Goal: Task Accomplishment & Management: Use online tool/utility

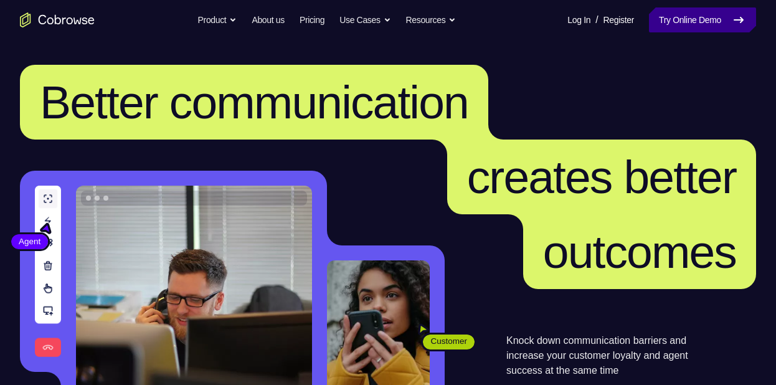
click at [655, 28] on link "Try Online Demo" at bounding box center [702, 19] width 107 height 25
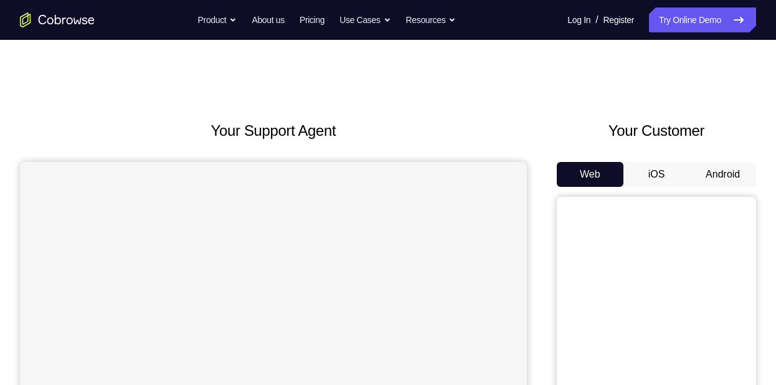
click at [699, 164] on button "Android" at bounding box center [723, 174] width 67 height 25
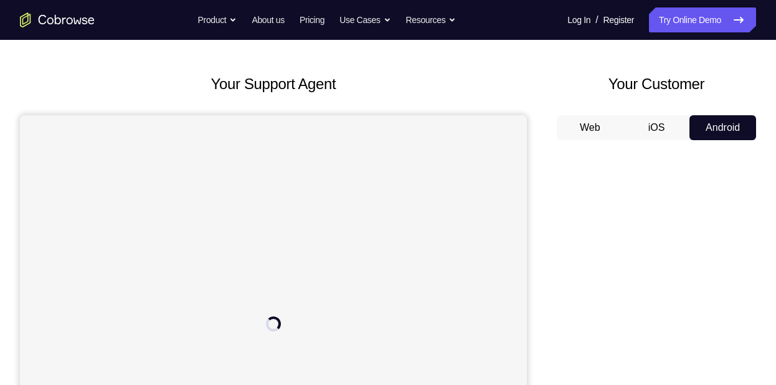
scroll to position [45, 0]
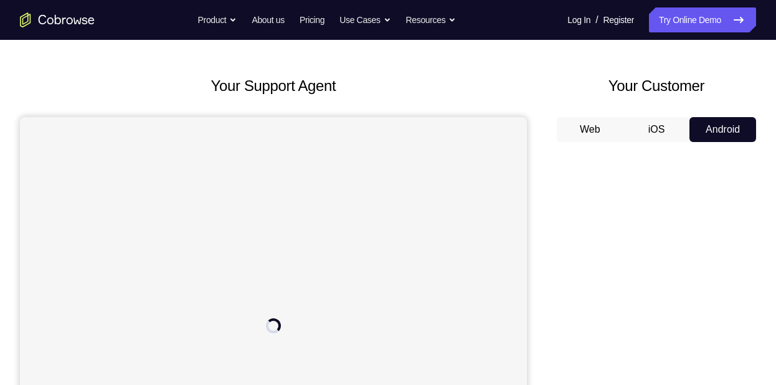
click at [670, 143] on div "Web iOS Android" at bounding box center [656, 326] width 199 height 418
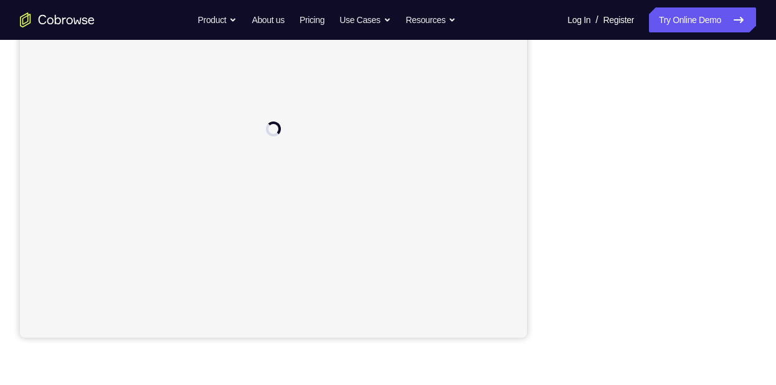
scroll to position [0, 0]
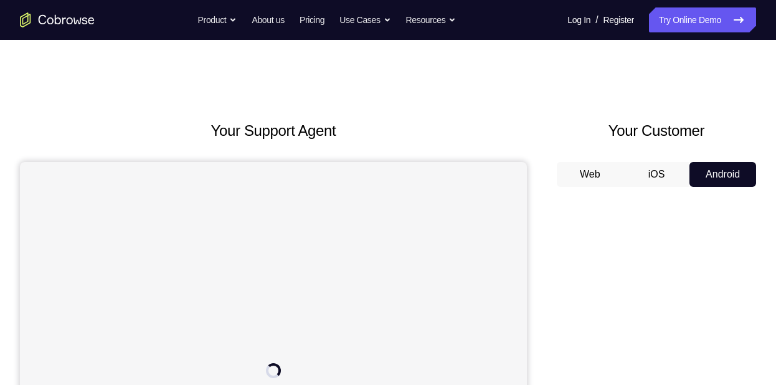
click at [674, 183] on button "iOS" at bounding box center [657, 174] width 67 height 25
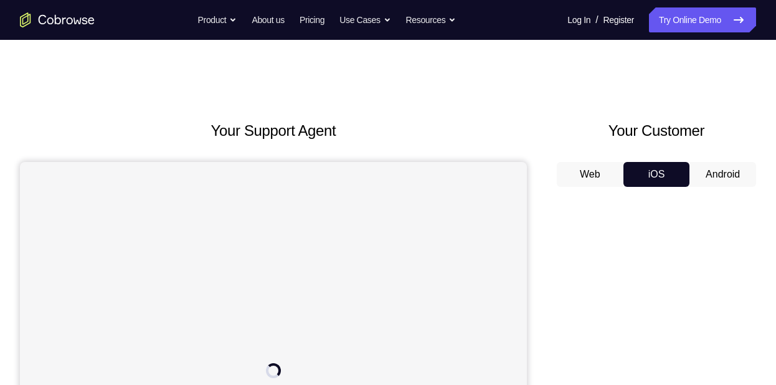
click at [607, 176] on button "Web" at bounding box center [590, 174] width 67 height 25
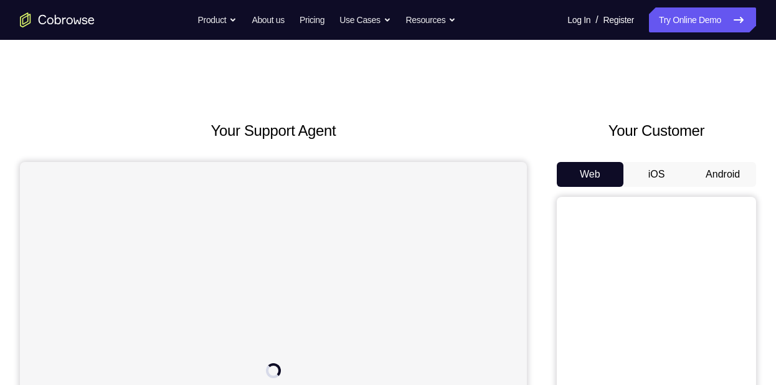
click at [708, 178] on button "Android" at bounding box center [723, 174] width 67 height 25
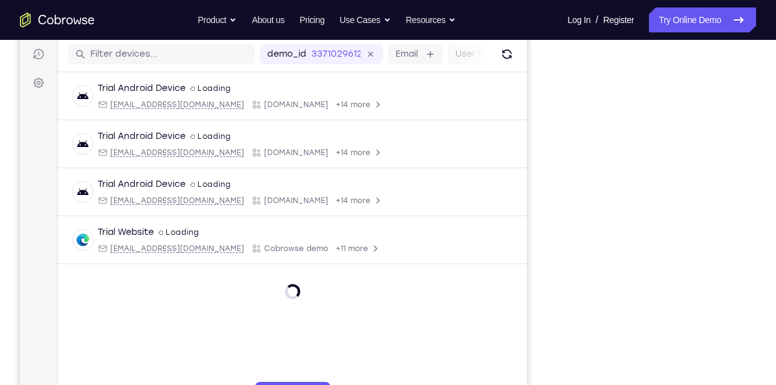
scroll to position [154, 0]
click at [766, 264] on div "Your Support Agent Your Customer Web iOS Android Next Steps We’d be happy to gi…" at bounding box center [388, 296] width 776 height 822
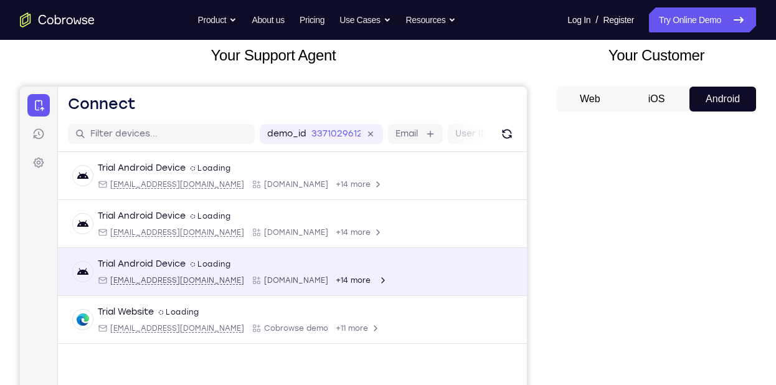
scroll to position [73, 0]
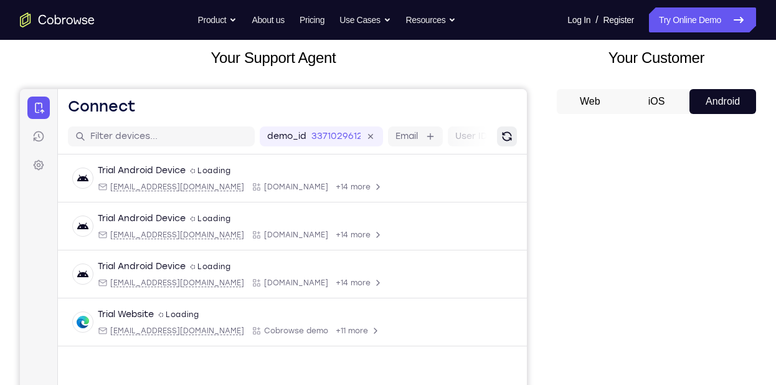
click at [501, 141] on icon "Refresh" at bounding box center [507, 136] width 16 height 16
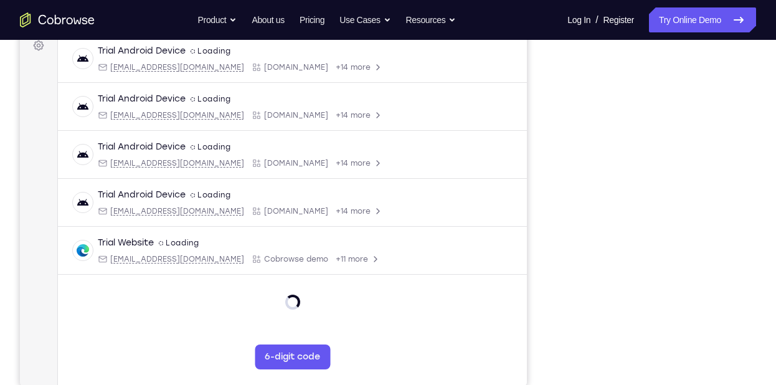
scroll to position [193, 0]
